Goal: Task Accomplishment & Management: Manage account settings

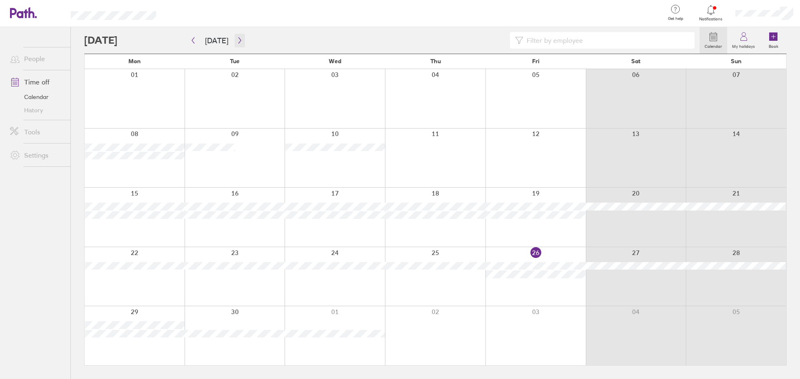
click at [238, 41] on icon "button" at bounding box center [239, 40] width 2 height 6
click at [237, 39] on icon "button" at bounding box center [240, 40] width 6 height 7
click at [239, 44] on button "button" at bounding box center [239, 41] width 10 height 14
